Goal: Information Seeking & Learning: Understand process/instructions

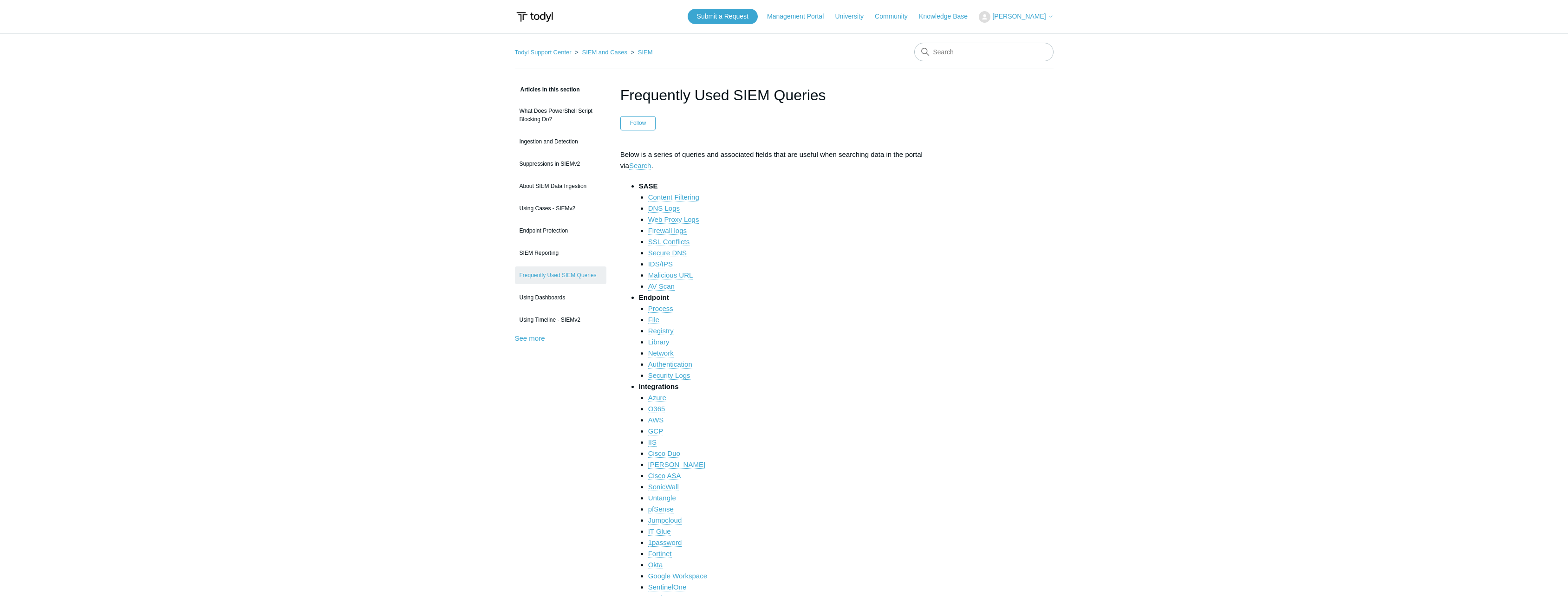
click at [685, 238] on link "SSL Conflicts" at bounding box center [669, 242] width 41 height 8
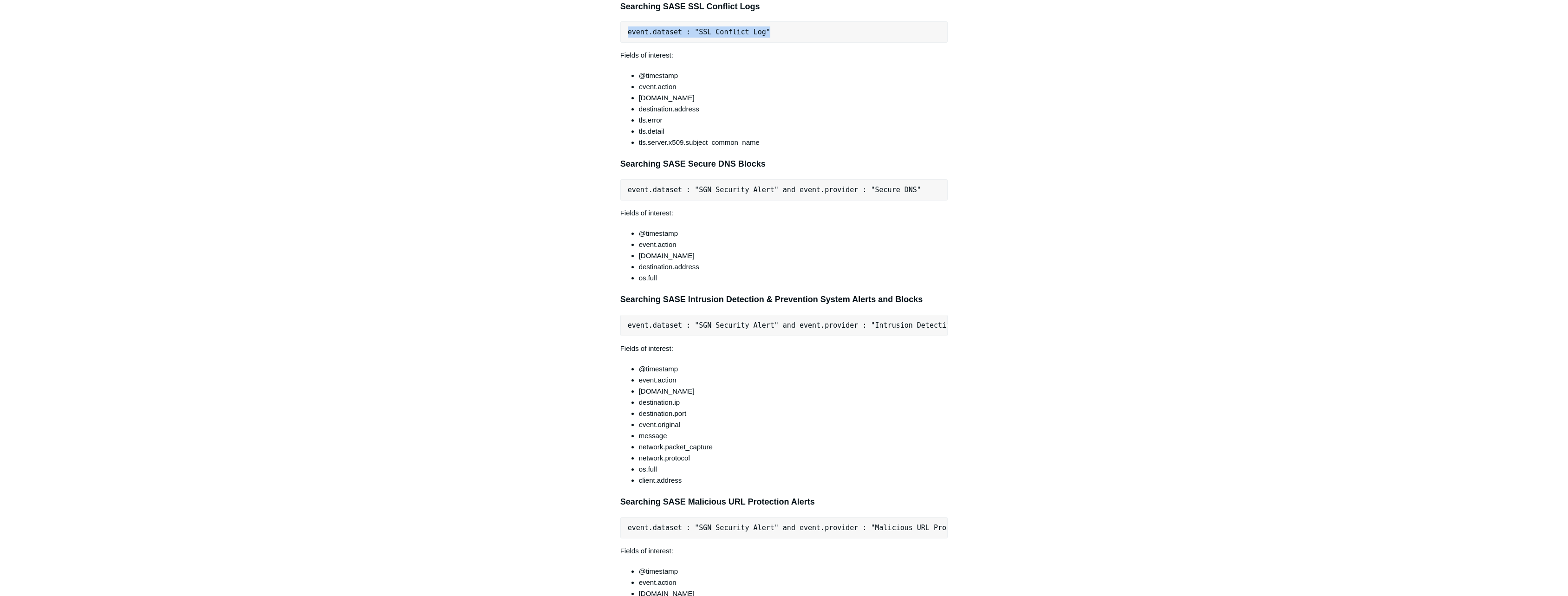
drag, startPoint x: 764, startPoint y: 31, endPoint x: 626, endPoint y: 36, distance: 138.1
click at [626, 36] on pre "event.dataset : "SSL Conflict Log"" at bounding box center [784, 32] width 328 height 22
copy pre "event.dataset : "SSL Conflict Log""
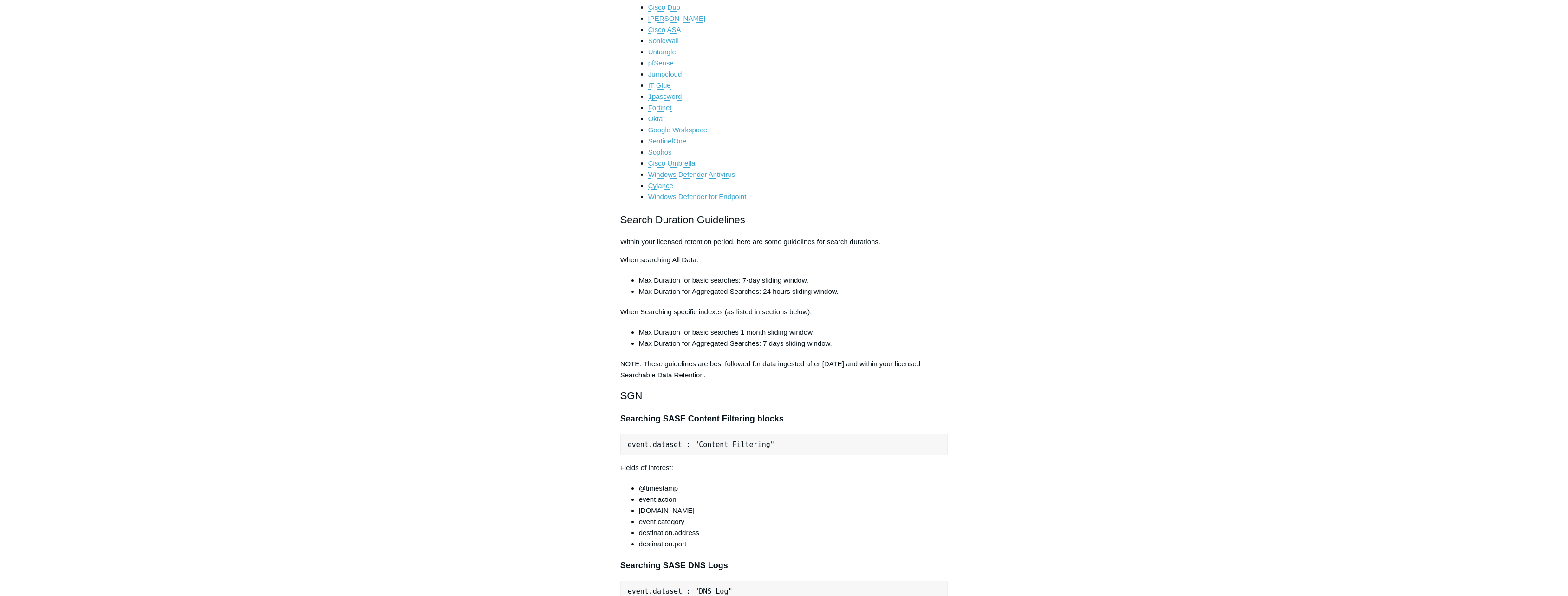
scroll to position [441, 0]
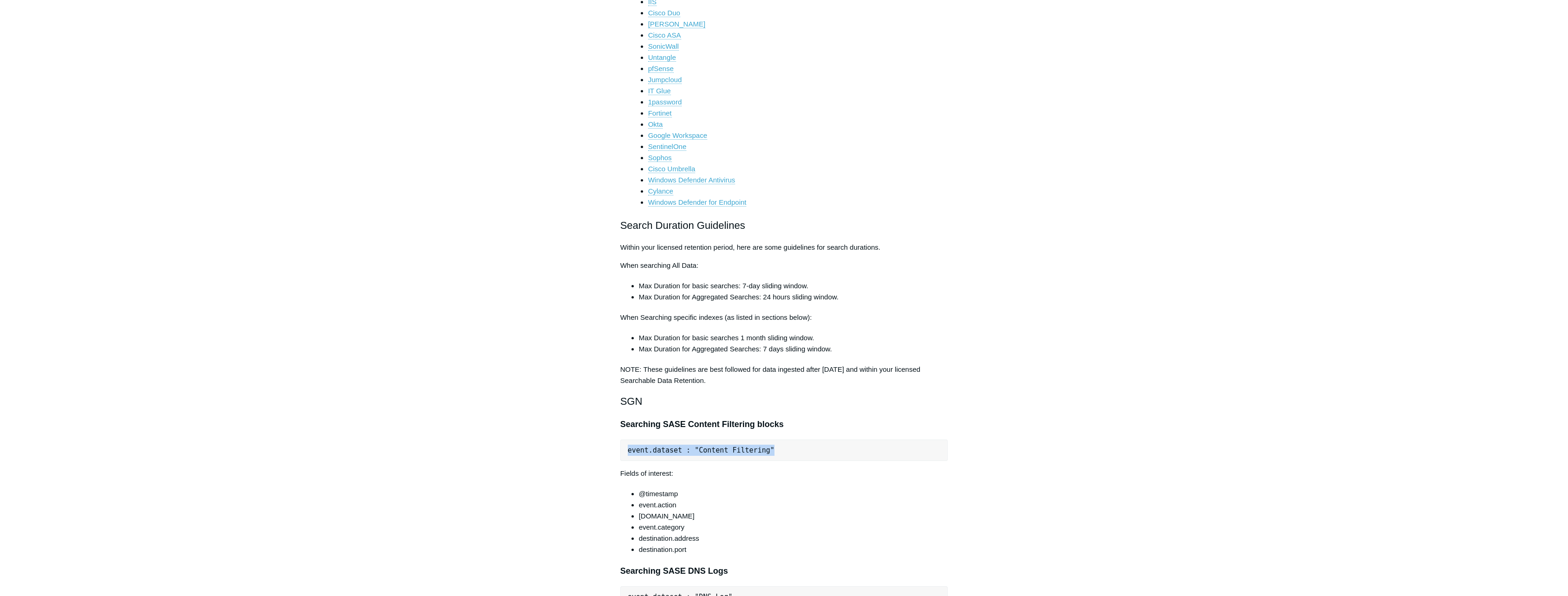
drag, startPoint x: 770, startPoint y: 451, endPoint x: 623, endPoint y: 452, distance: 147.0
click at [623, 452] on pre "event.dataset : "Content Filtering"" at bounding box center [784, 450] width 328 height 22
copy pre "event.dataset : "Content Filtering""
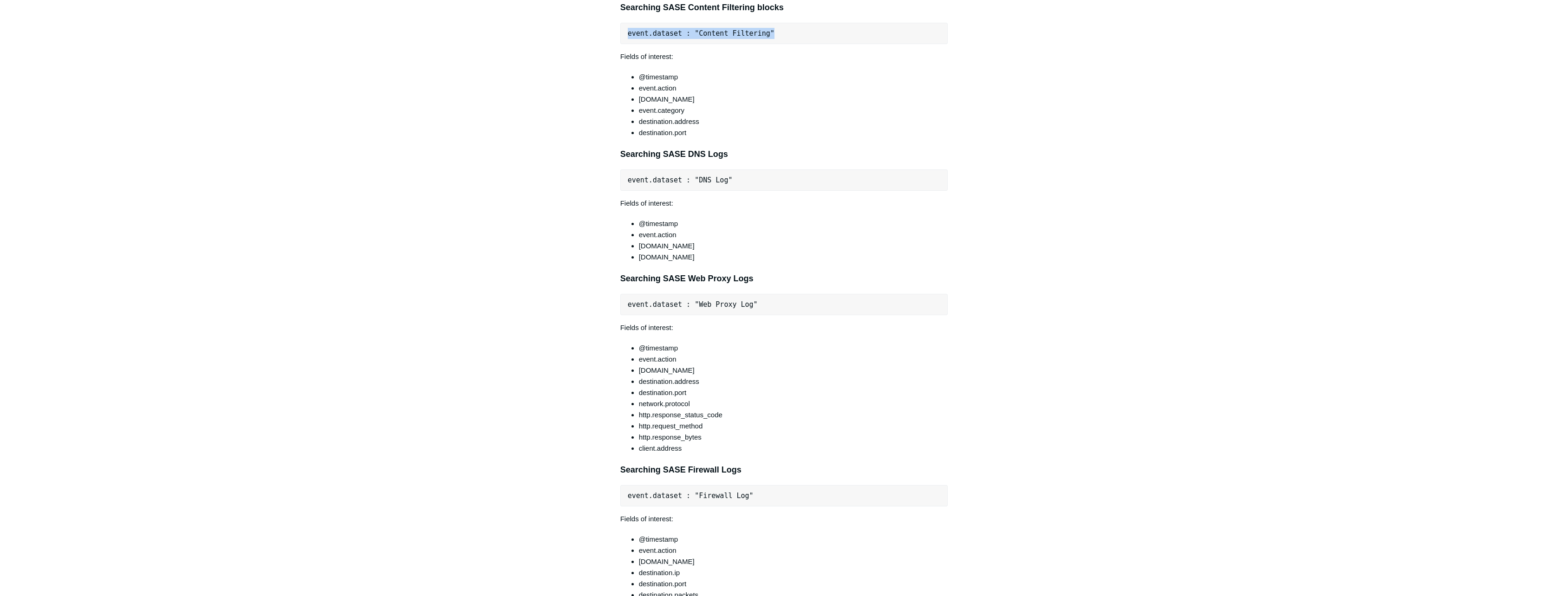
scroll to position [858, 0]
drag, startPoint x: 762, startPoint y: 303, endPoint x: 621, endPoint y: 303, distance: 141.0
click at [621, 303] on pre "event.dataset : "Web Proxy Log"" at bounding box center [784, 303] width 328 height 22
copy pre "event.dataset : "Web Proxy Log""
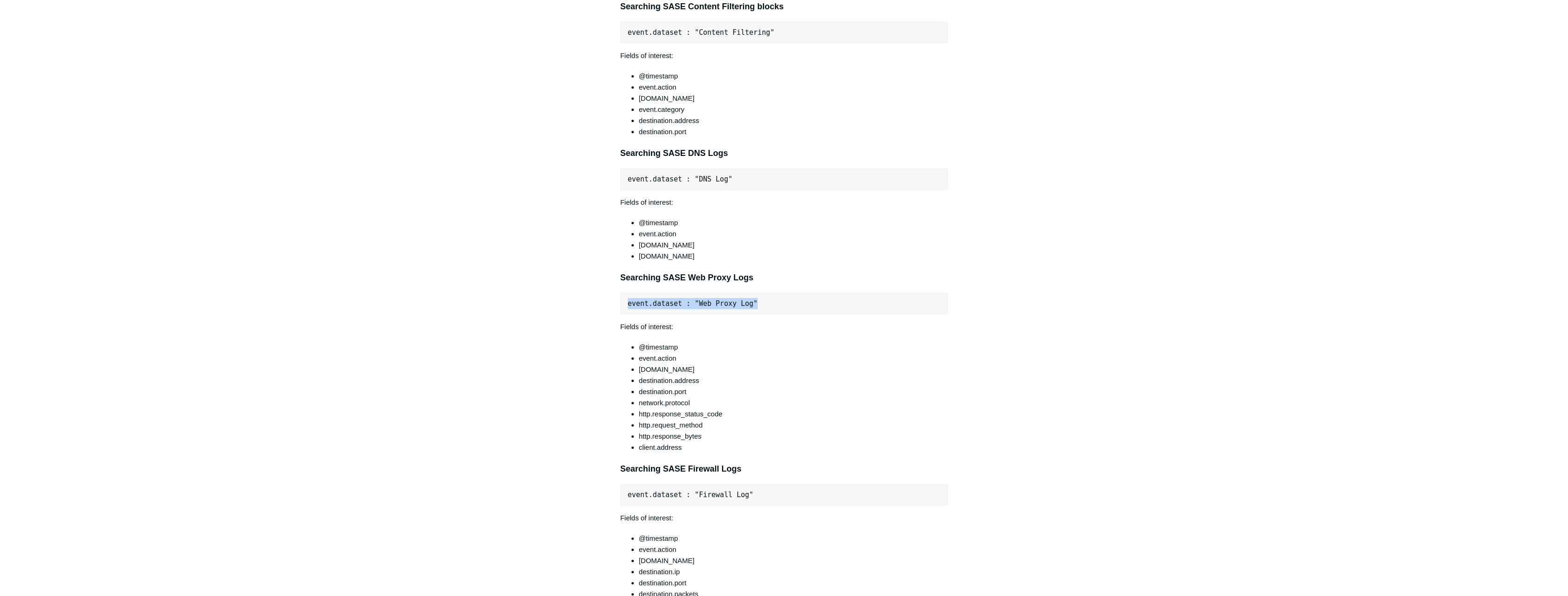
copy pre "event.dataset : "Web Proxy Log""
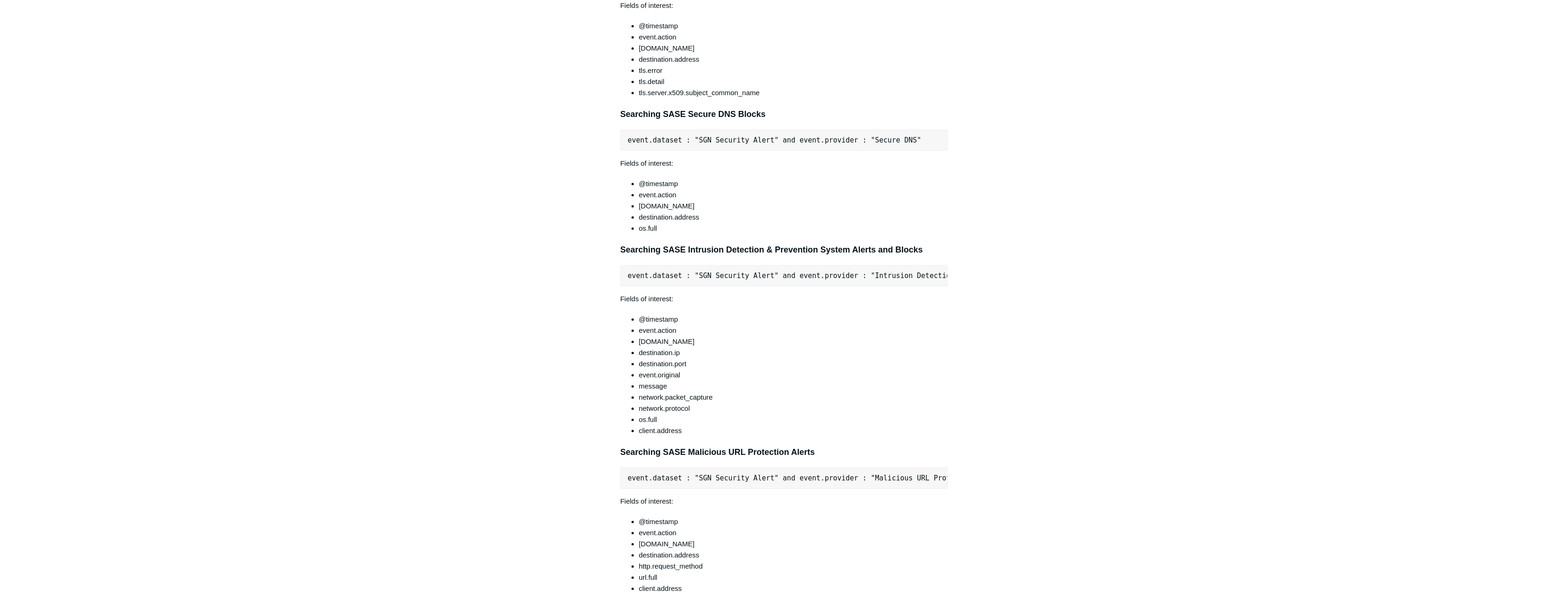
scroll to position [1741, 0]
